Goal: Navigation & Orientation: Find specific page/section

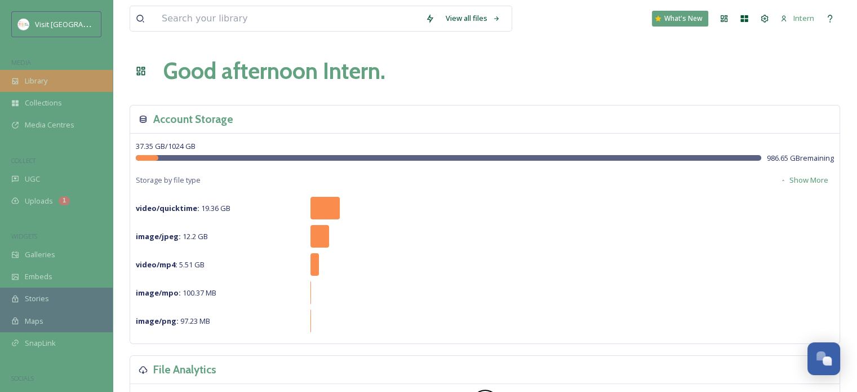
click at [38, 88] on div "Library" at bounding box center [56, 81] width 113 height 22
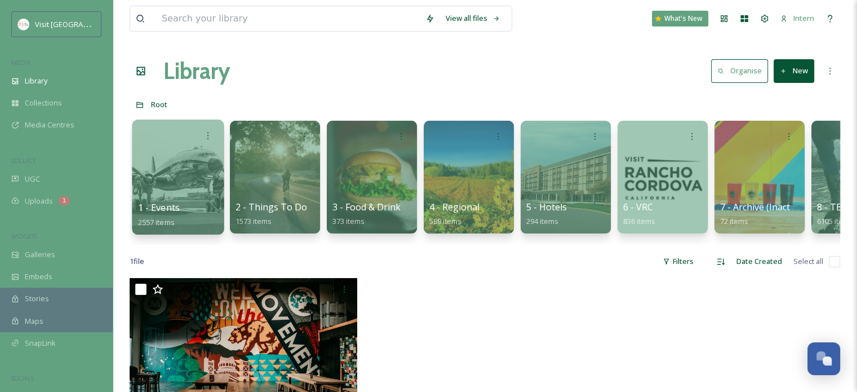
click at [183, 204] on div "1 - Events 2557 items" at bounding box center [178, 215] width 81 height 28
click at [161, 177] on div at bounding box center [178, 176] width 92 height 115
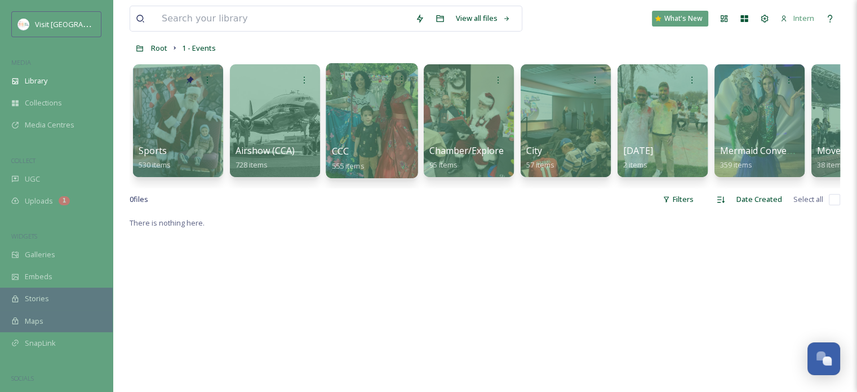
click at [345, 118] on div at bounding box center [372, 120] width 92 height 115
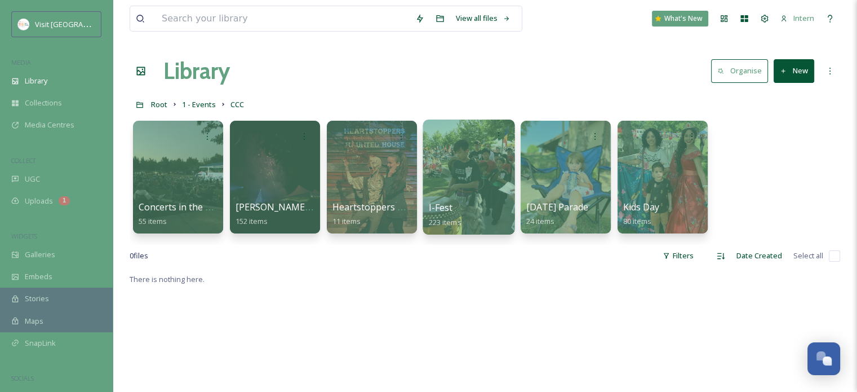
click at [456, 187] on div at bounding box center [469, 176] width 92 height 115
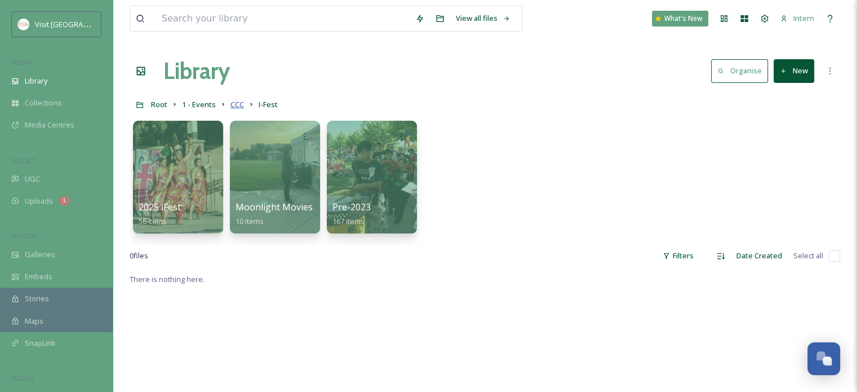
click at [239, 103] on span "CCC" at bounding box center [238, 104] width 14 height 10
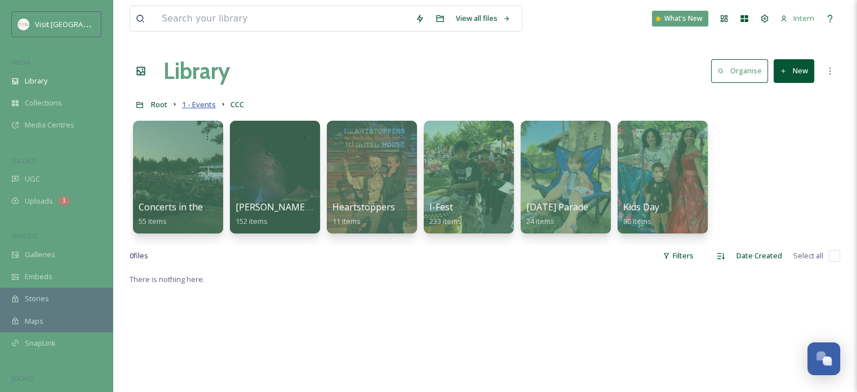
click at [210, 108] on span "1 - Events" at bounding box center [199, 104] width 34 height 10
